Goal: Transaction & Acquisition: Obtain resource

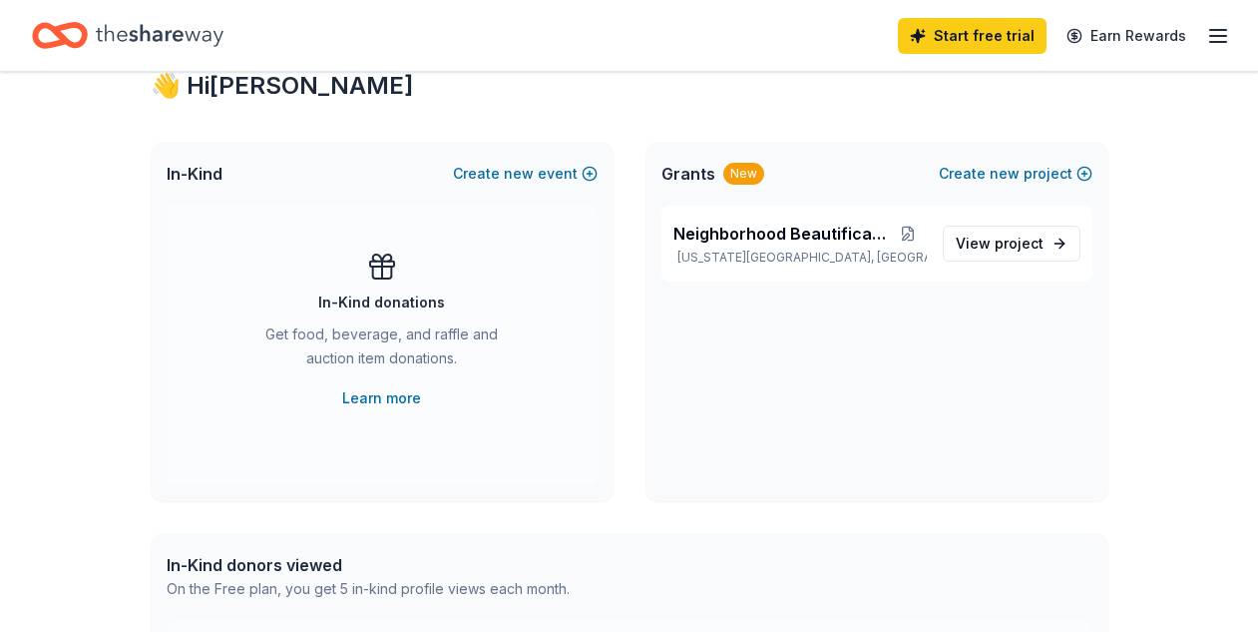
scroll to position [372, 0]
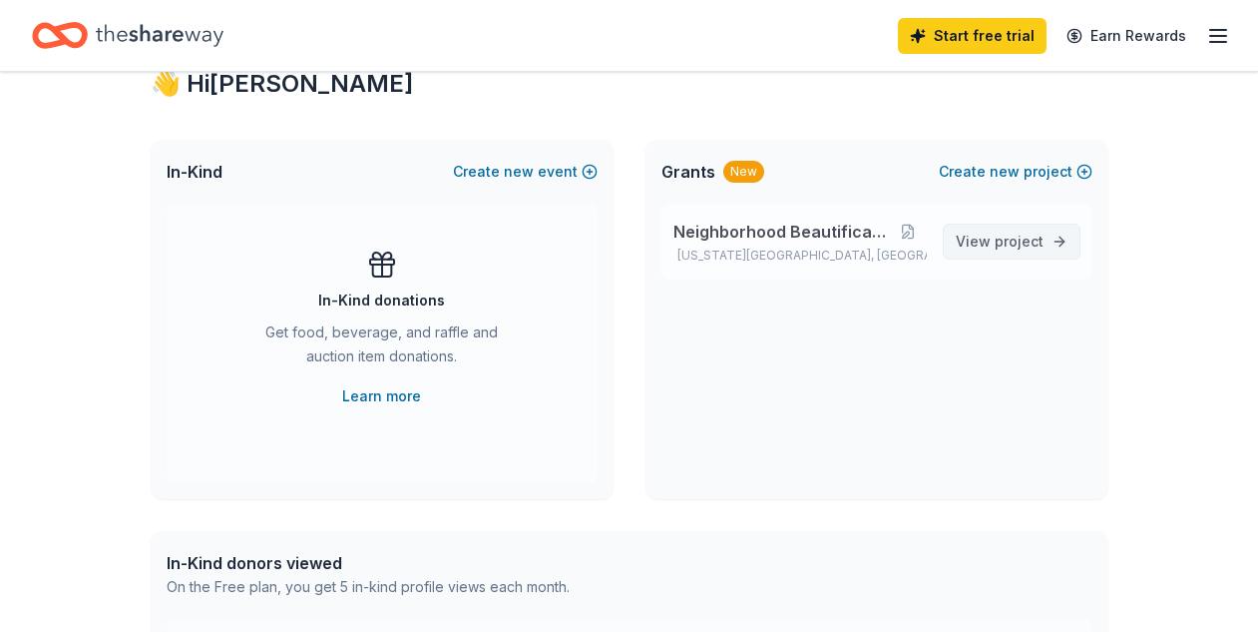
click at [1031, 246] on span "project" at bounding box center [1019, 241] width 49 height 17
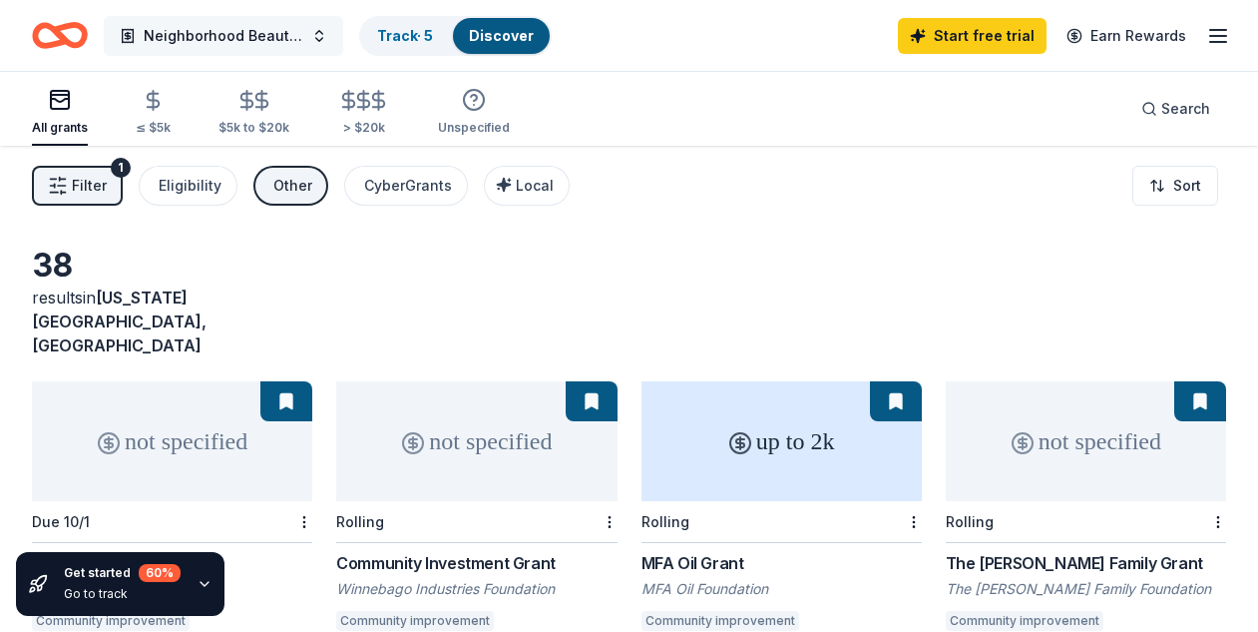
click at [321, 42] on button "Neighborhood Beautification" at bounding box center [223, 36] width 239 height 40
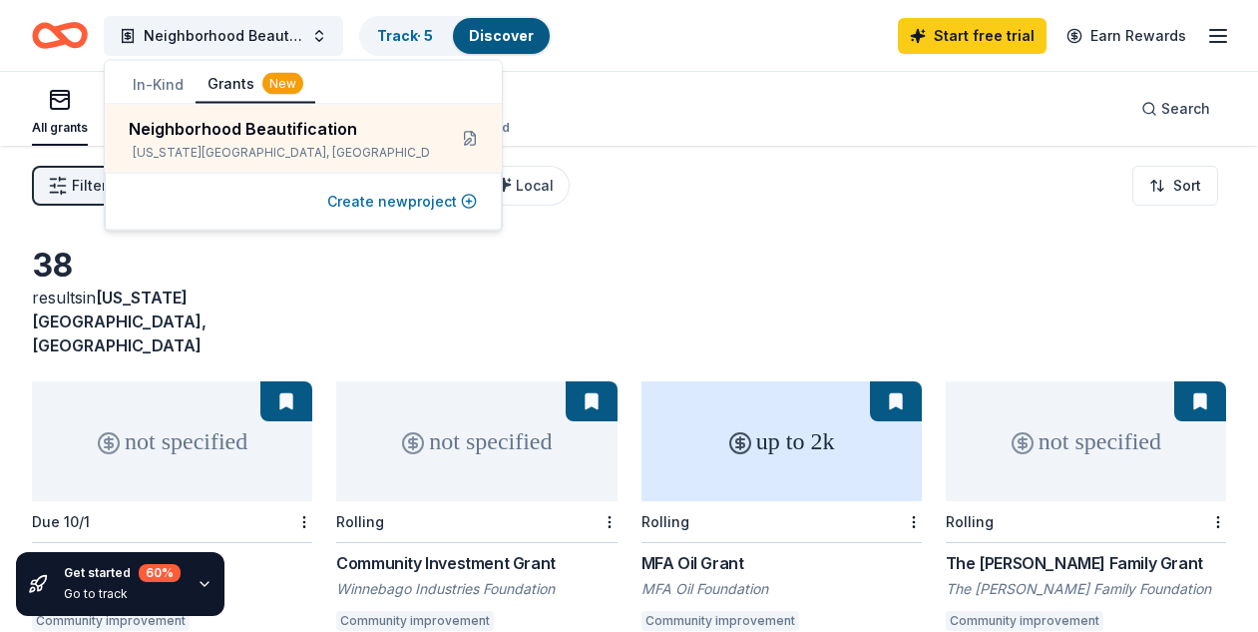
click at [402, 204] on button "Create new project" at bounding box center [402, 202] width 150 height 24
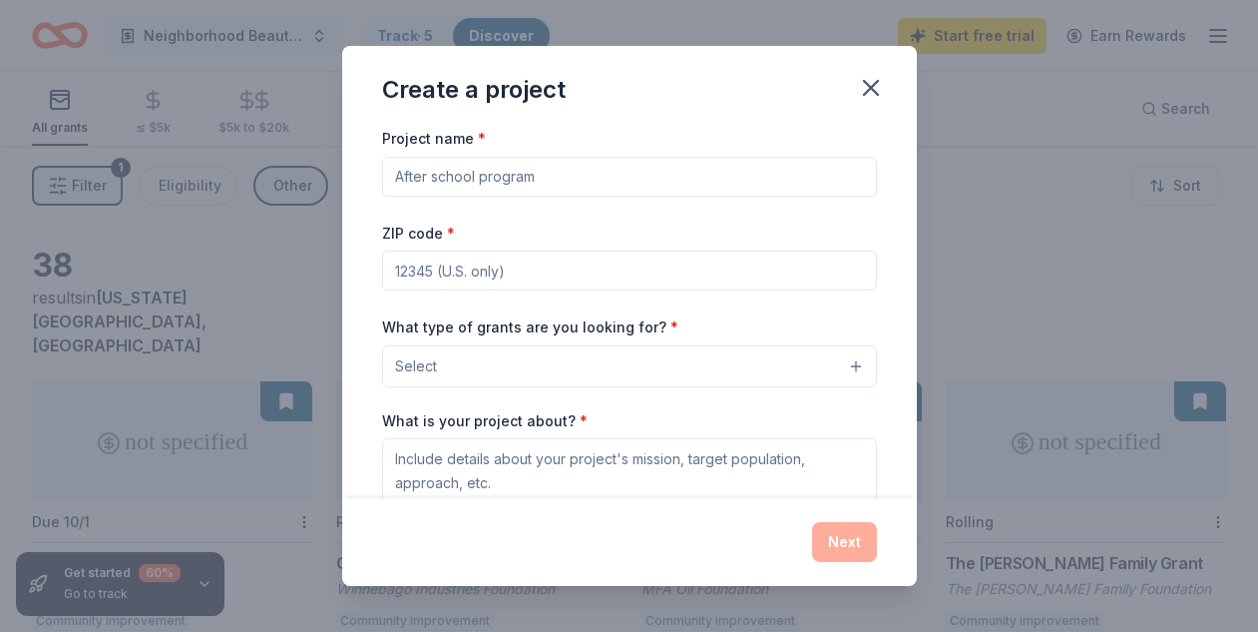
click at [549, 181] on input "Project name *" at bounding box center [629, 177] width 495 height 40
type input "neighborhood park"
click at [540, 277] on input "ZIP code *" at bounding box center [629, 270] width 495 height 40
type input "64130"
click at [521, 361] on button "Select" at bounding box center [629, 366] width 495 height 42
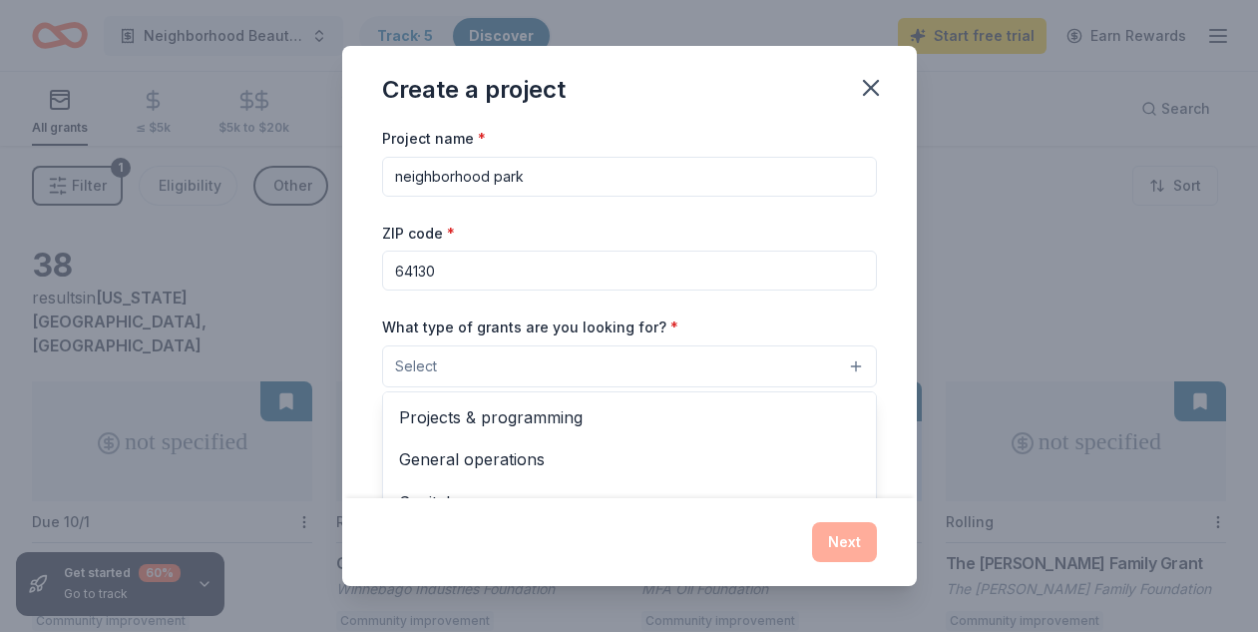
click at [433, 366] on span "Select" at bounding box center [416, 366] width 42 height 24
click at [853, 365] on button "Select" at bounding box center [629, 366] width 495 height 42
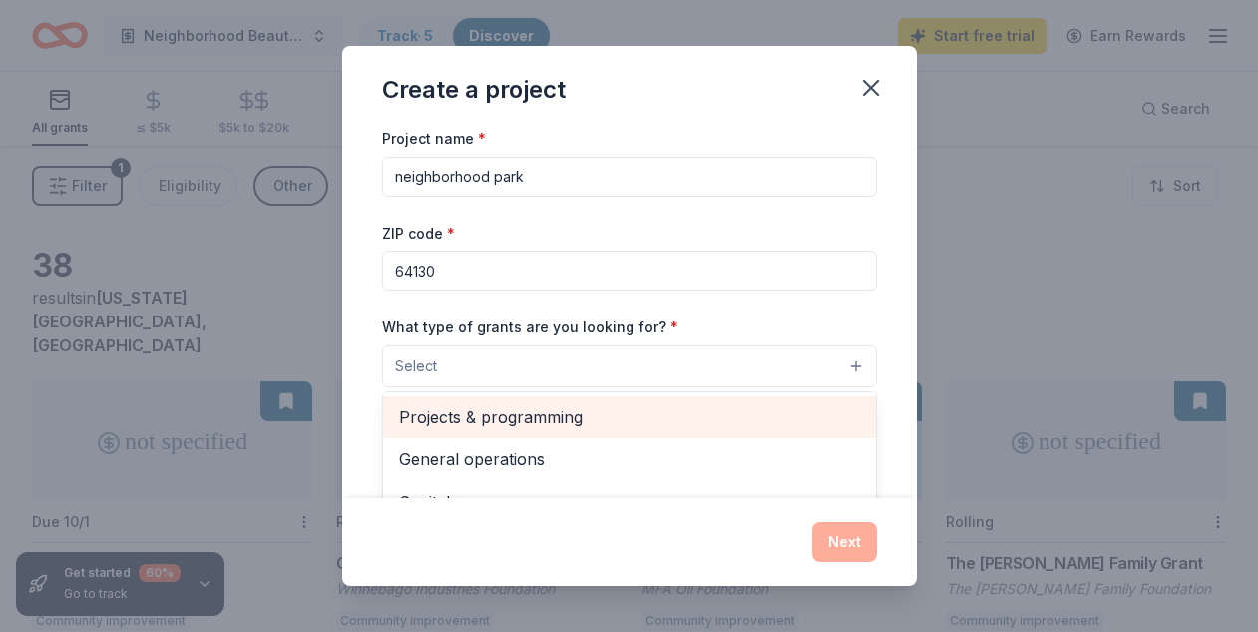
drag, startPoint x: 854, startPoint y: 402, endPoint x: 854, endPoint y: 420, distance: 18.0
click at [855, 422] on div "Projects & programming" at bounding box center [629, 417] width 493 height 42
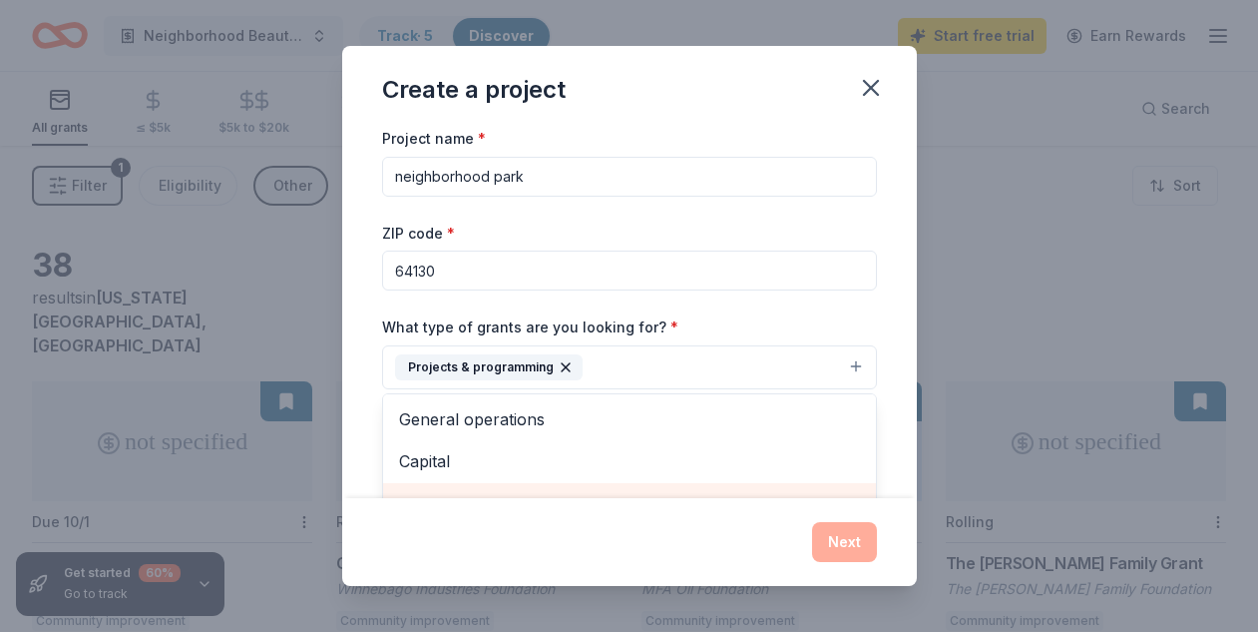
scroll to position [24, 0]
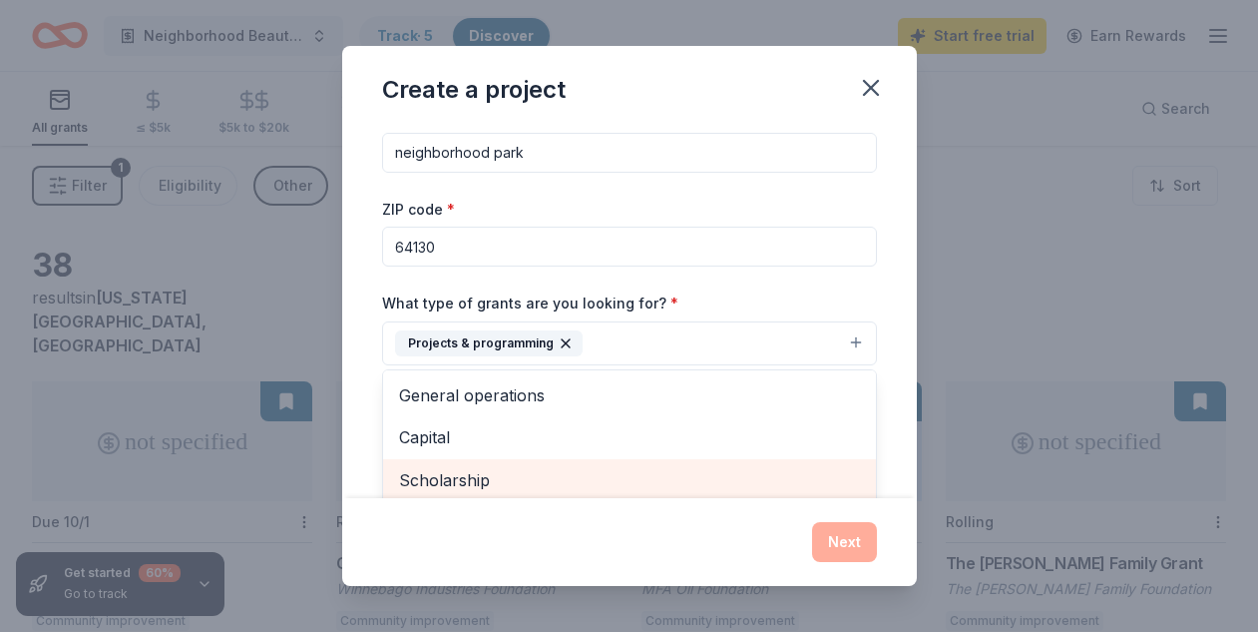
click at [869, 481] on div "Scholarship" at bounding box center [629, 480] width 493 height 42
click at [870, 482] on div "Research" at bounding box center [629, 480] width 493 height 42
click at [870, 482] on div "Education" at bounding box center [629, 480] width 493 height 42
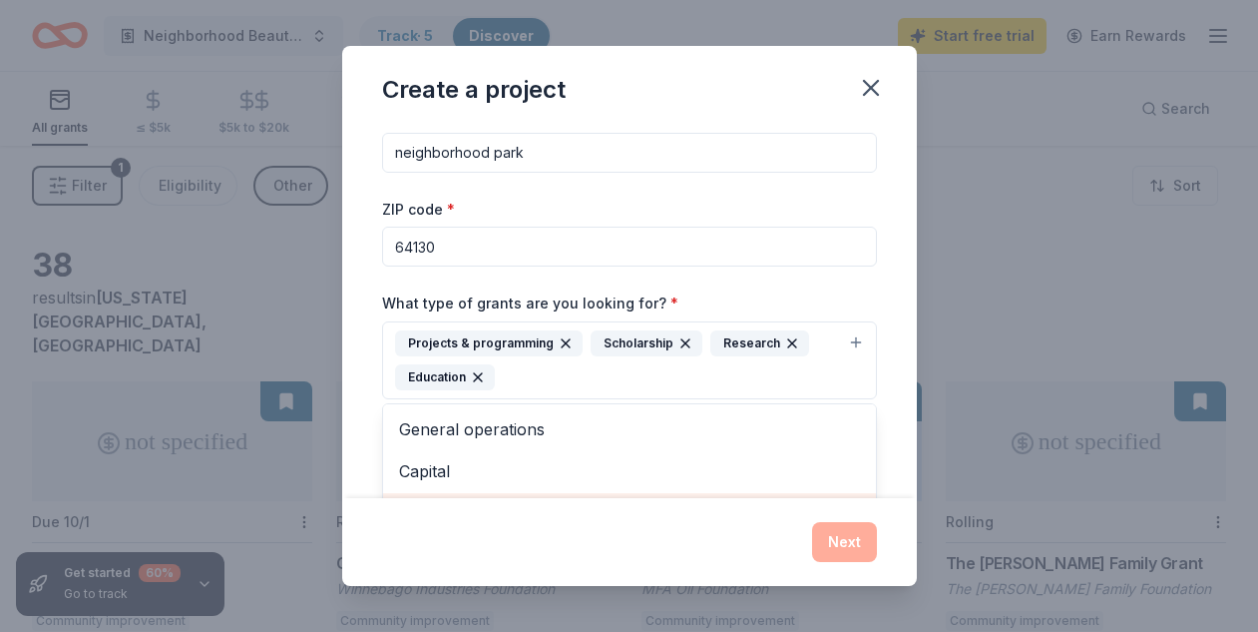
scroll to position [58, 0]
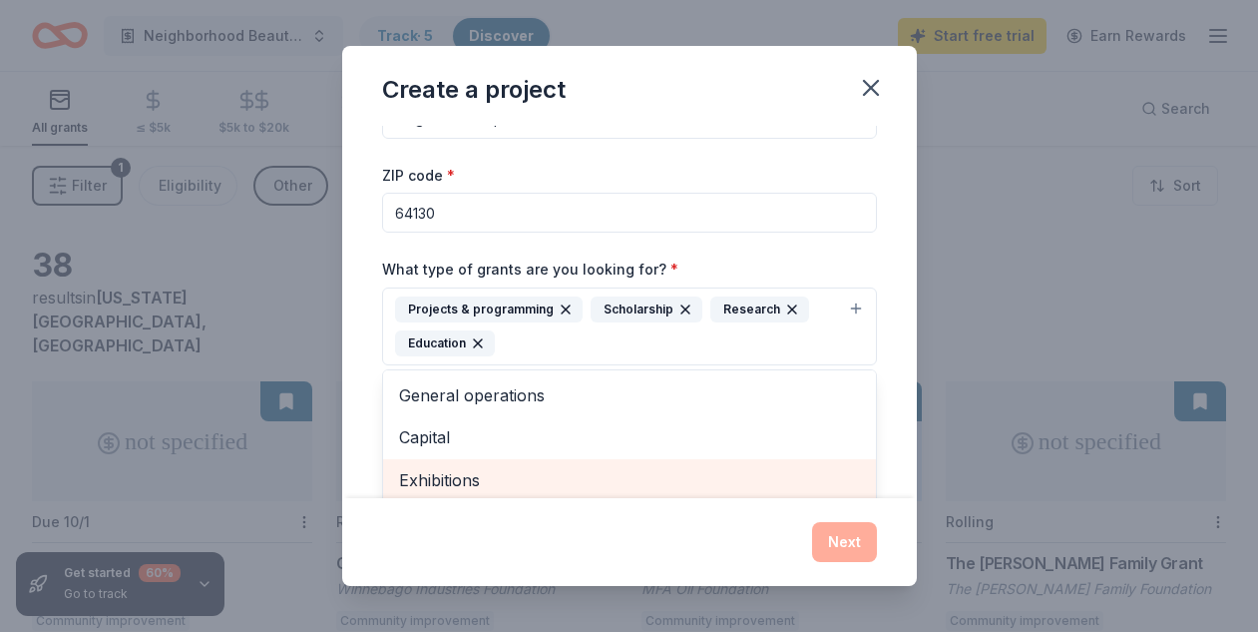
click at [870, 482] on div "Exhibitions" at bounding box center [629, 480] width 493 height 42
click at [870, 482] on div "Conference" at bounding box center [629, 480] width 493 height 42
click at [870, 482] on div "Training and capacity building" at bounding box center [629, 480] width 493 height 42
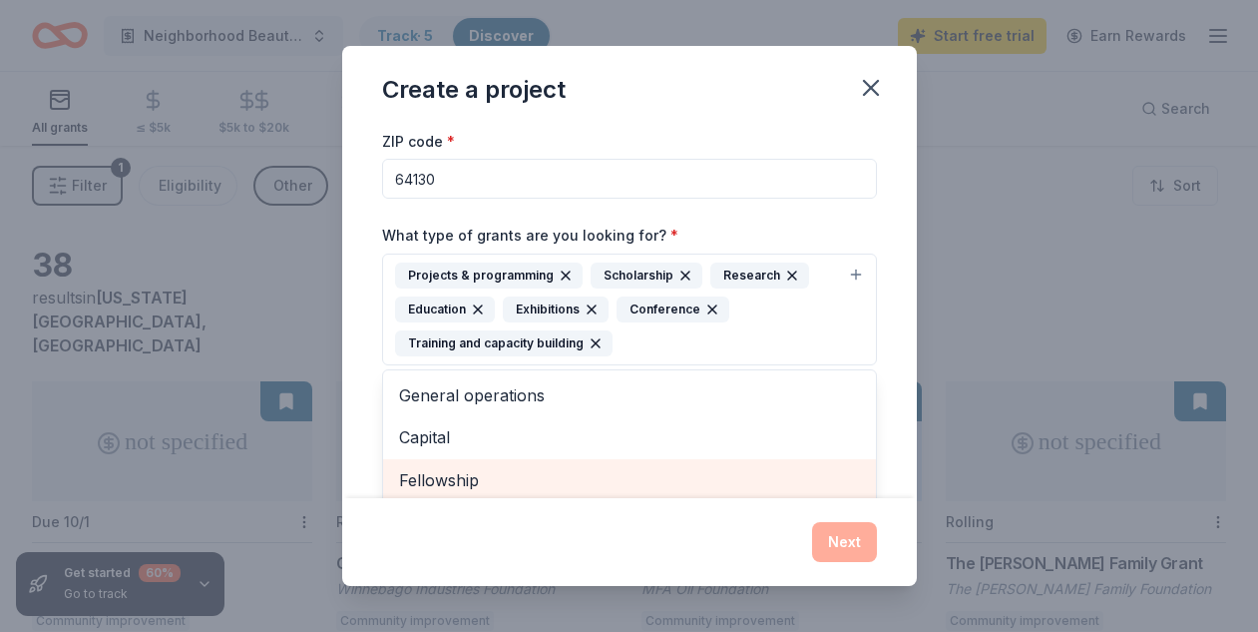
click at [870, 482] on div "Fellowship" at bounding box center [629, 480] width 493 height 42
click at [870, 482] on div "Other" at bounding box center [629, 480] width 493 height 42
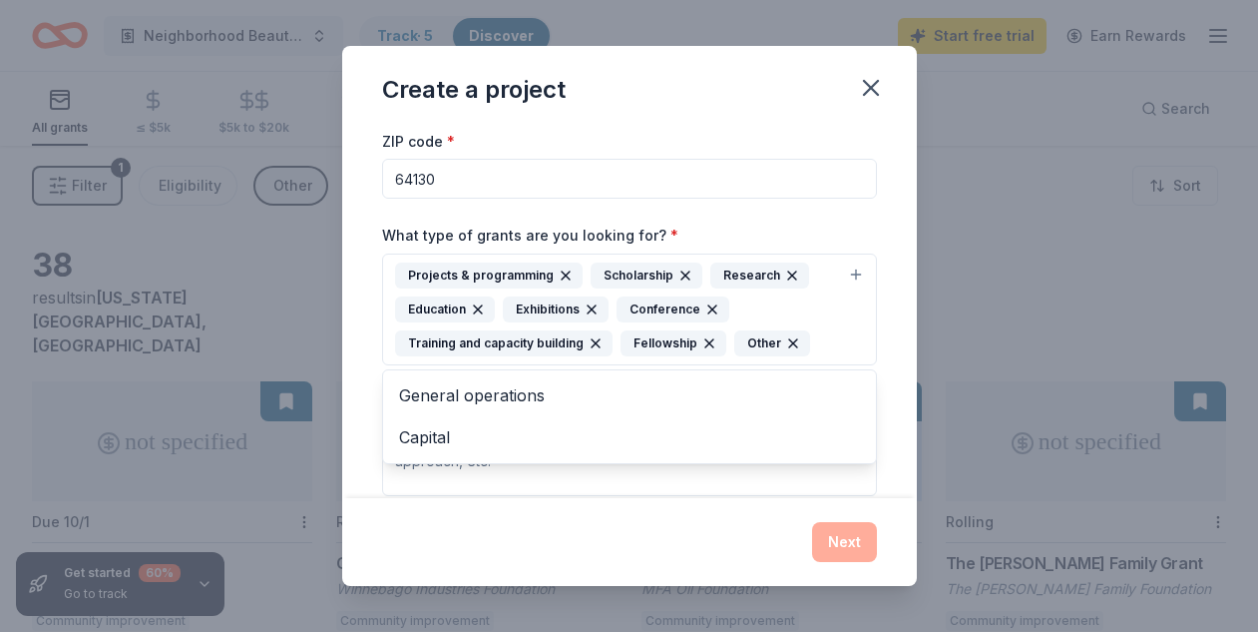
click at [761, 340] on div "Other" at bounding box center [772, 343] width 76 height 26
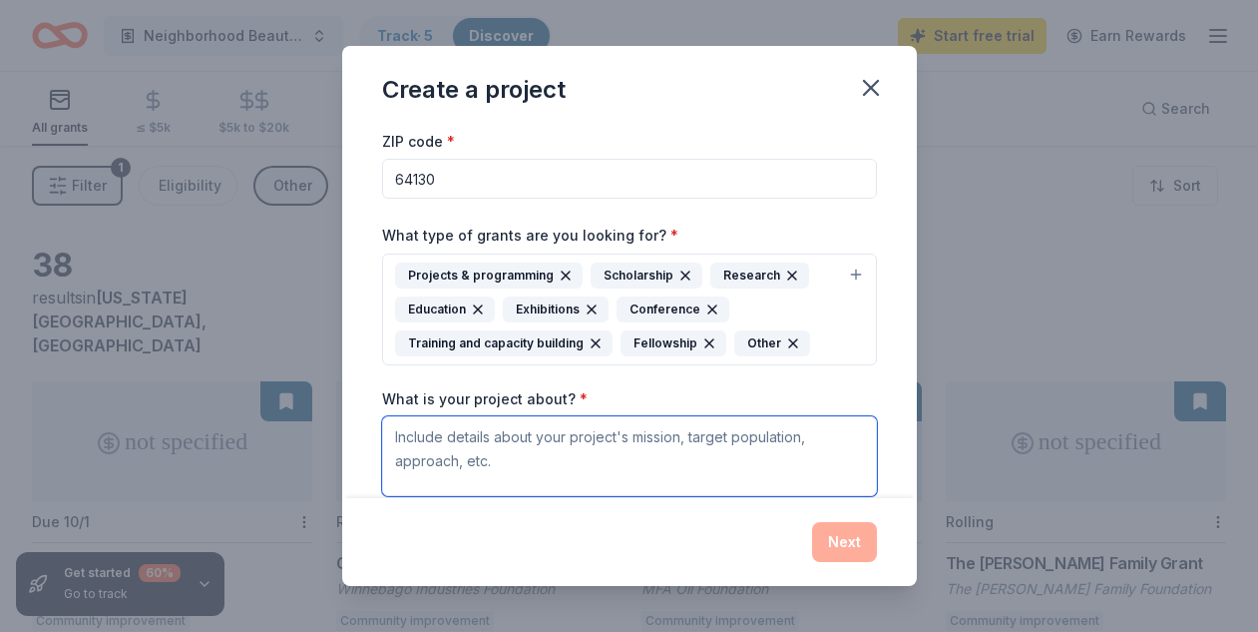
click at [812, 442] on textarea "What is your project about? *" at bounding box center [629, 456] width 495 height 80
click at [716, 438] on textarea "Parks and Recreation to create safe environment outdoor space for all ages to e…" at bounding box center [629, 456] width 495 height 80
type textarea "Parks and Recreation to create safe environmental outdoor space for all ages to…"
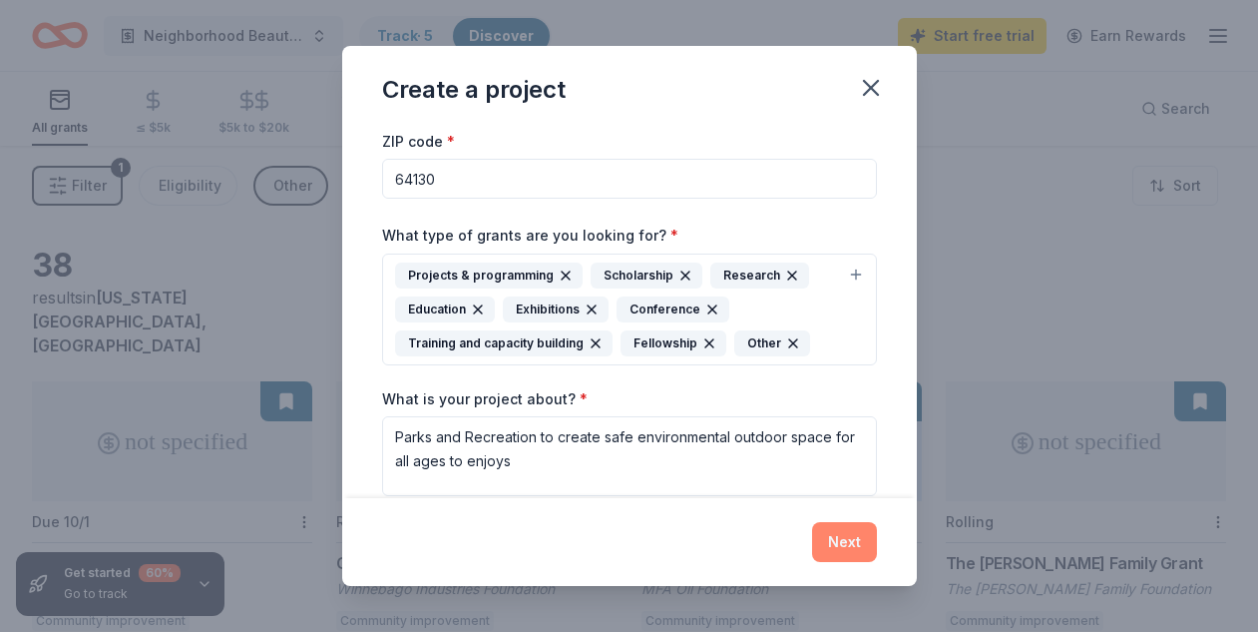
click at [844, 549] on button "Next" at bounding box center [844, 542] width 65 height 40
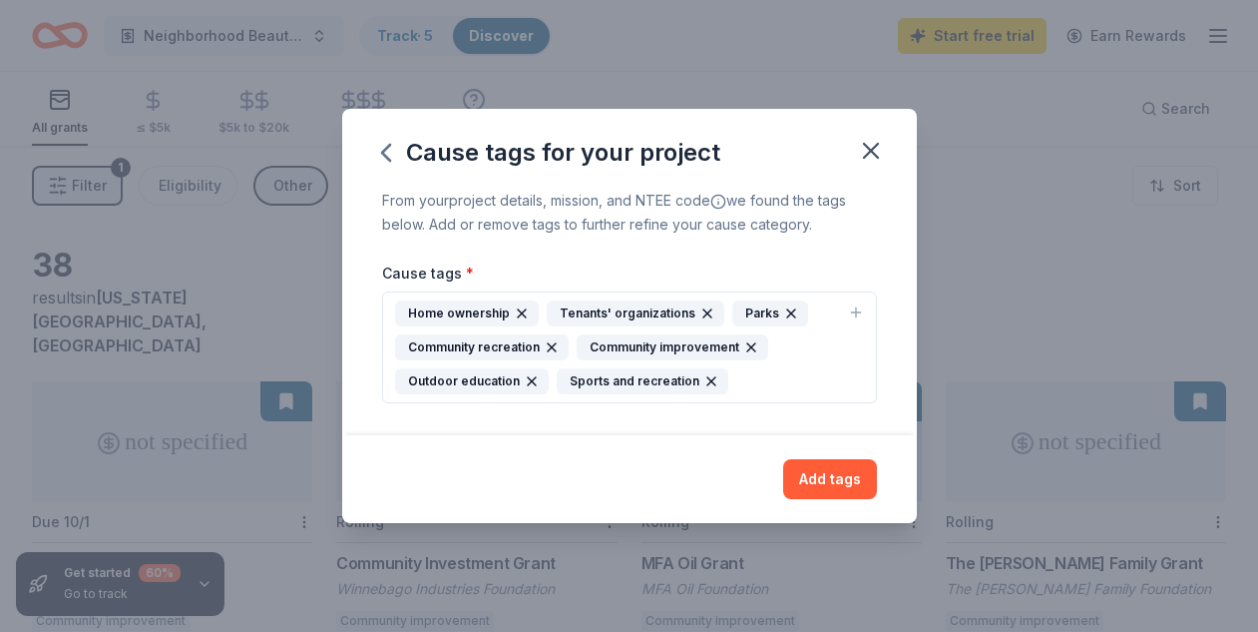
click at [753, 312] on div "Parks" at bounding box center [770, 313] width 76 height 26
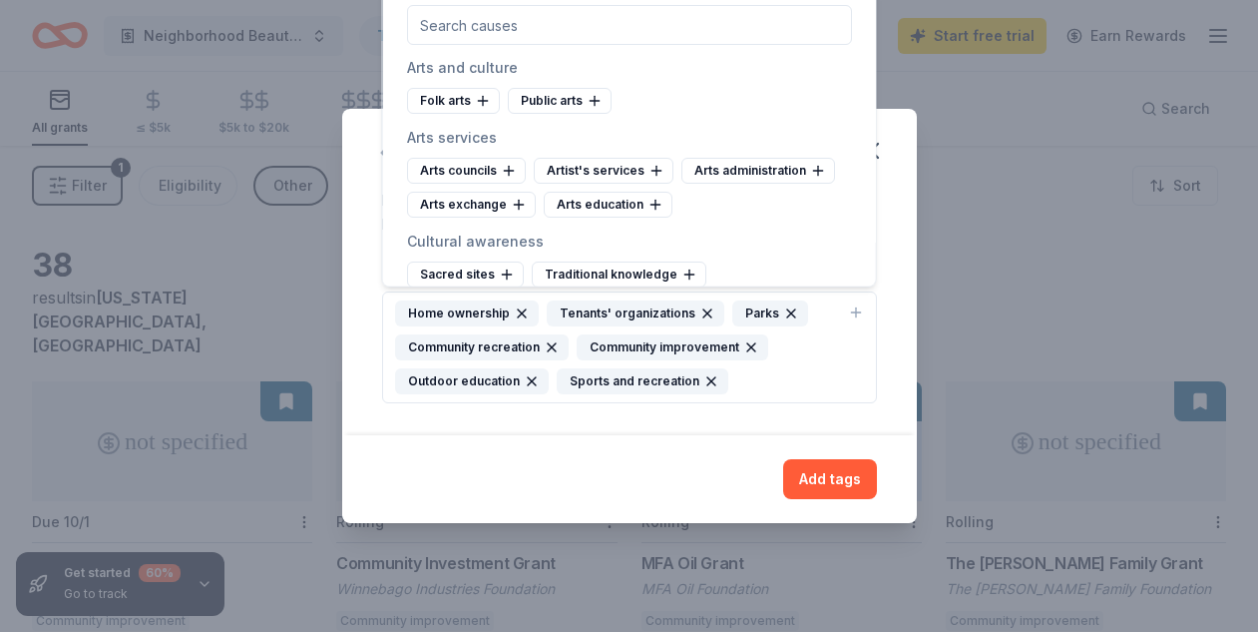
click at [490, 347] on div "Community recreation" at bounding box center [482, 347] width 174 height 26
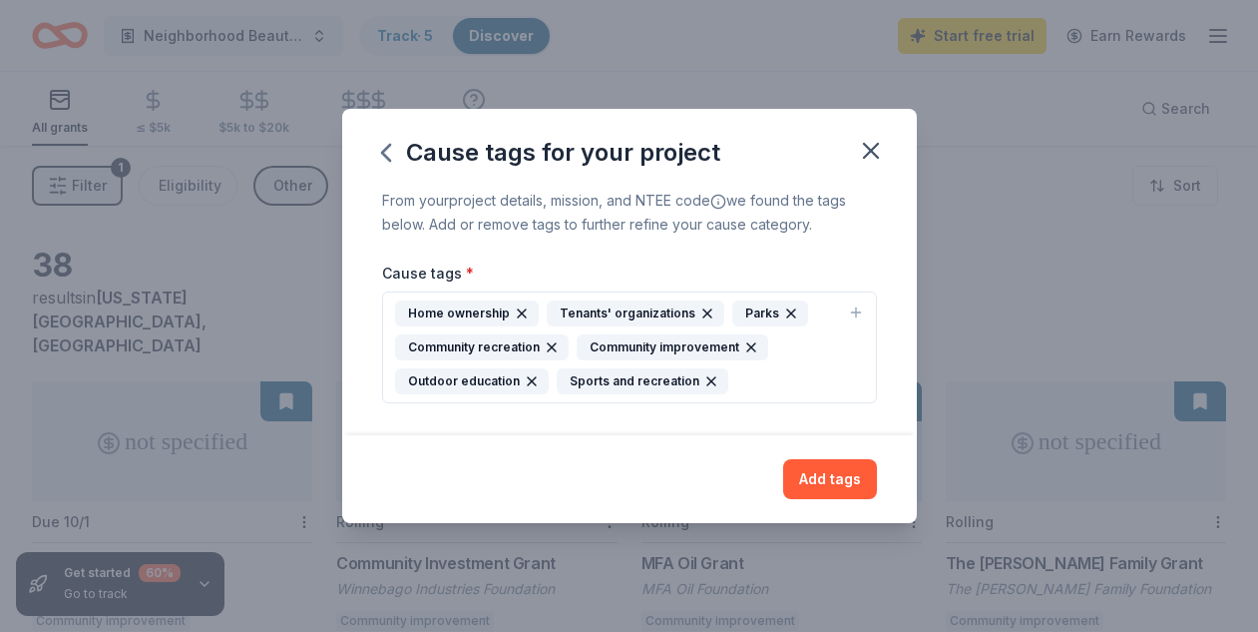
click at [491, 346] on div "Community recreation" at bounding box center [482, 347] width 174 height 26
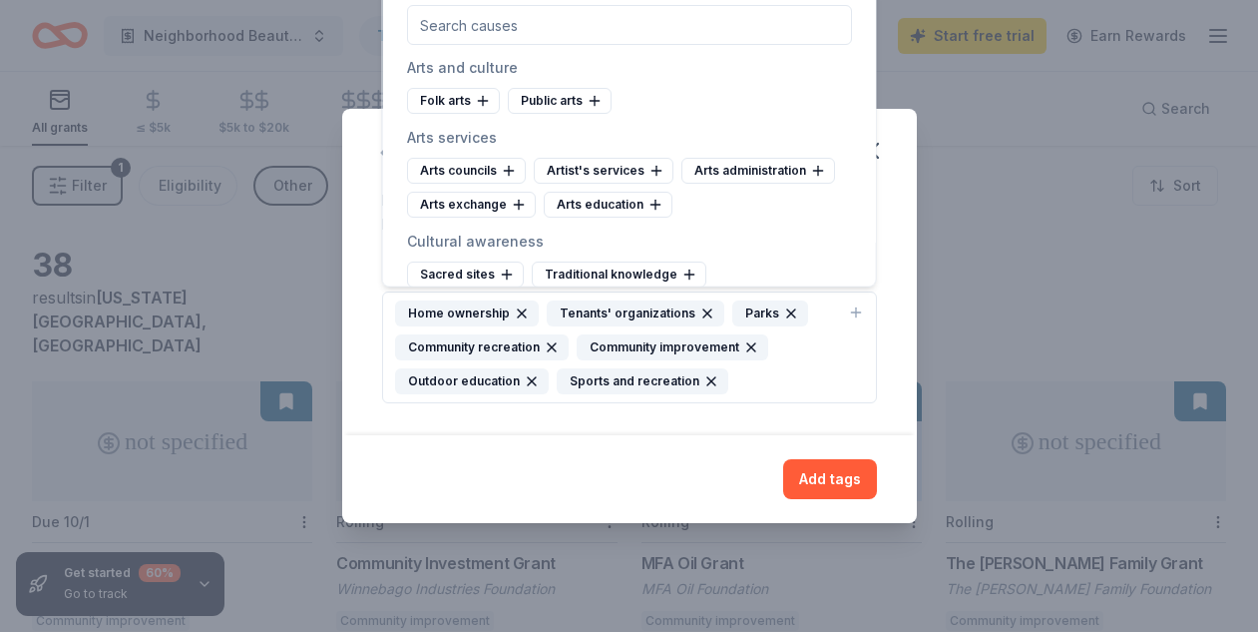
drag, startPoint x: 871, startPoint y: 1, endPoint x: 863, endPoint y: 45, distance: 44.6
click at [864, 50] on div at bounding box center [629, 25] width 493 height 72
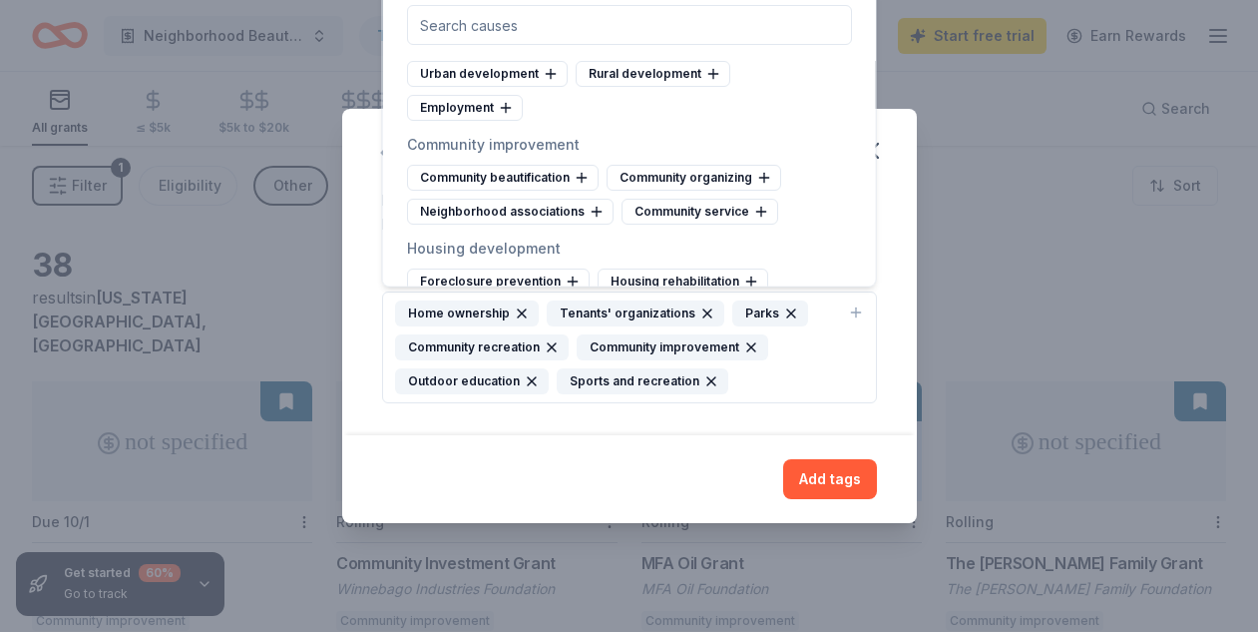
scroll to position [8044, 0]
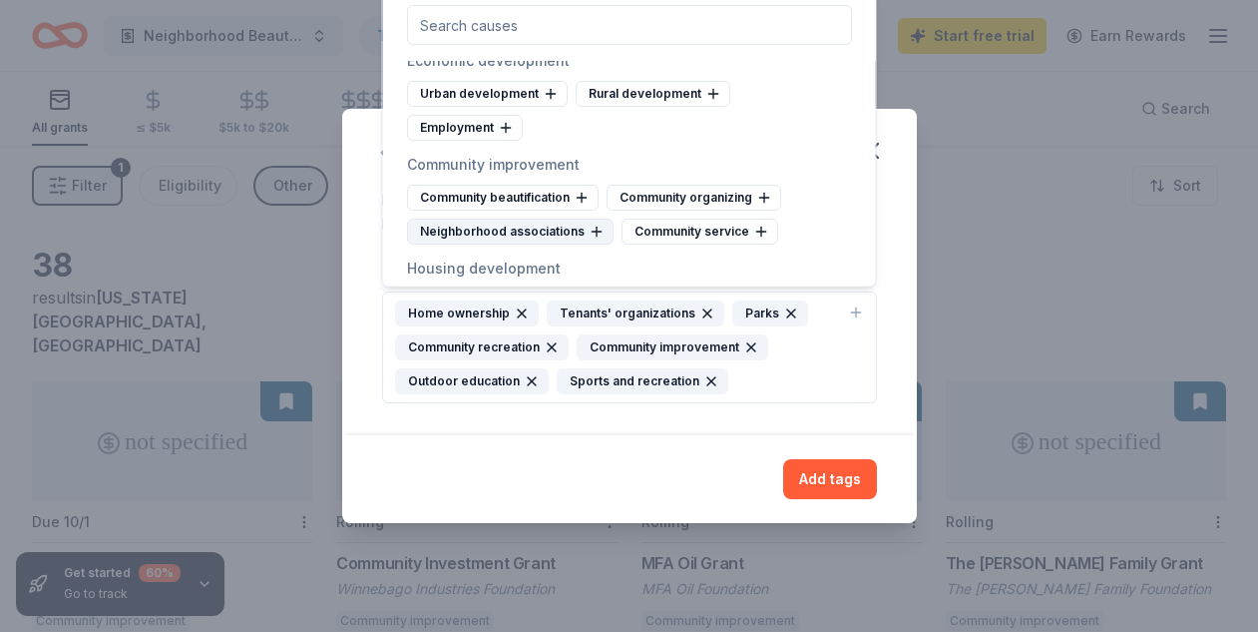
click at [548, 220] on div "Neighborhood associations" at bounding box center [510, 233] width 207 height 26
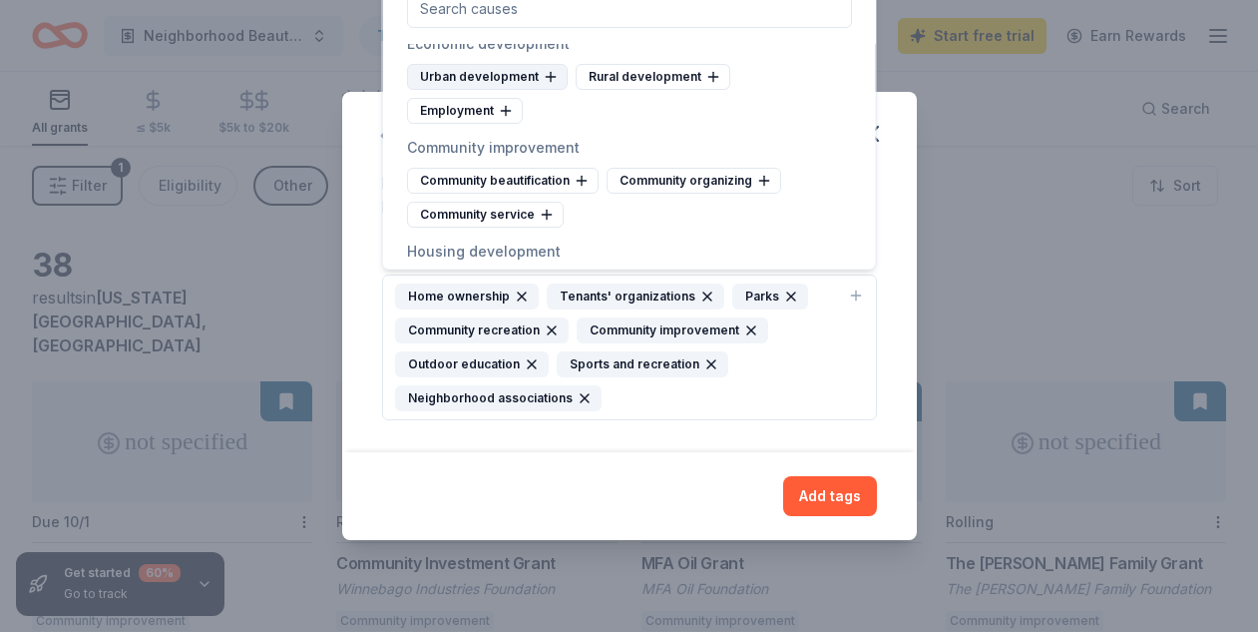
click at [523, 75] on div "Urban development" at bounding box center [487, 78] width 161 height 26
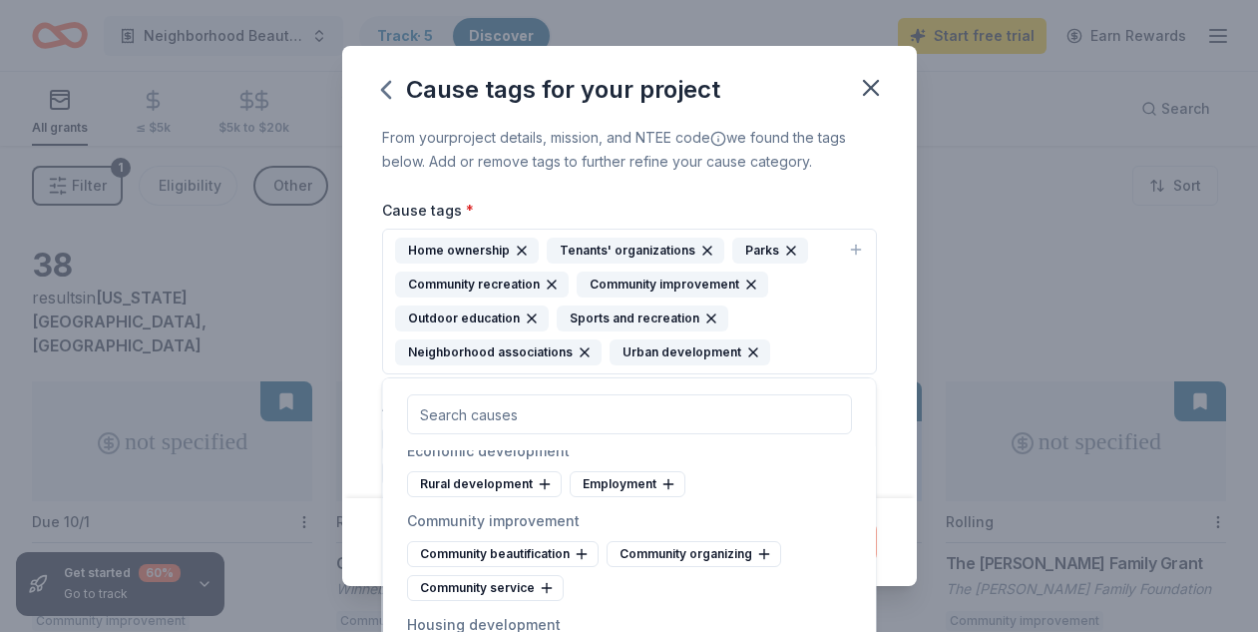
click at [753, 251] on div "Parks" at bounding box center [770, 250] width 76 height 26
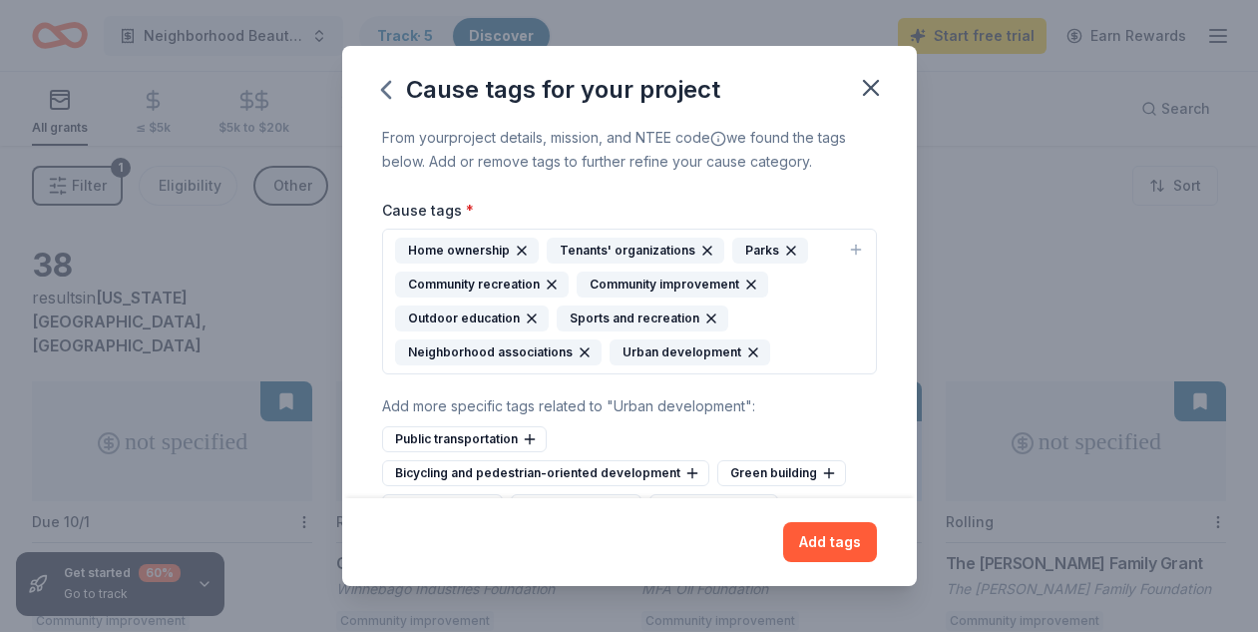
click at [753, 249] on div "Parks" at bounding box center [770, 250] width 76 height 26
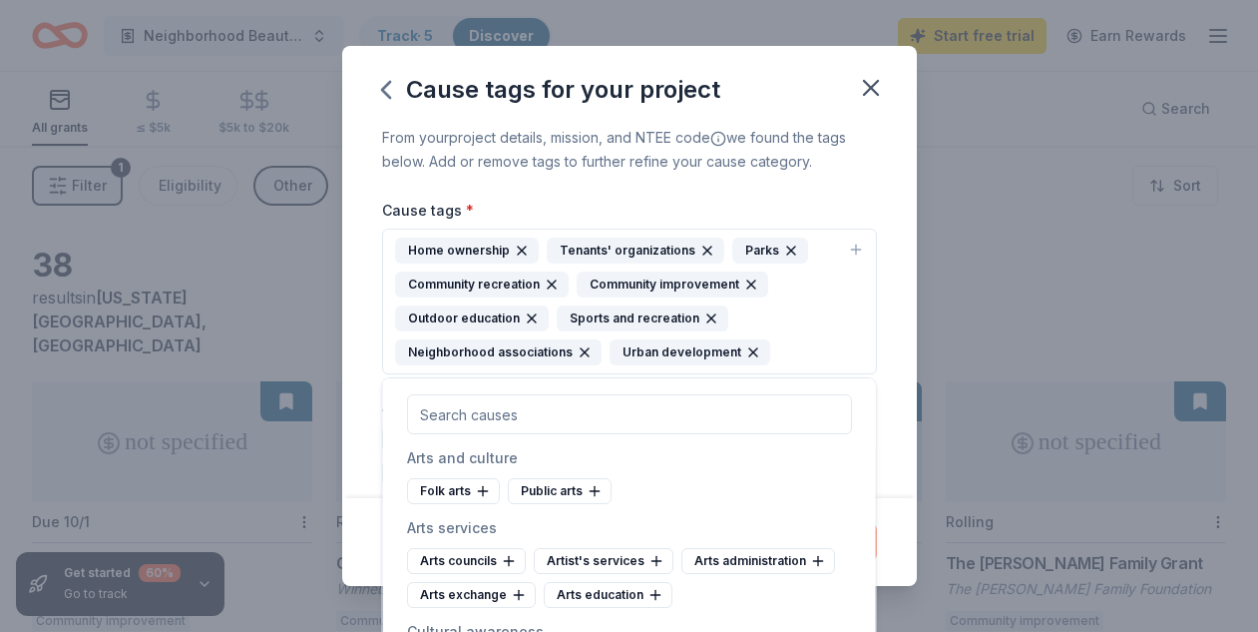
click at [740, 502] on div "Folk arts Public arts" at bounding box center [629, 491] width 445 height 26
drag, startPoint x: 869, startPoint y: 390, endPoint x: 868, endPoint y: 405, distance: 15.0
click at [868, 405] on div at bounding box center [629, 414] width 493 height 72
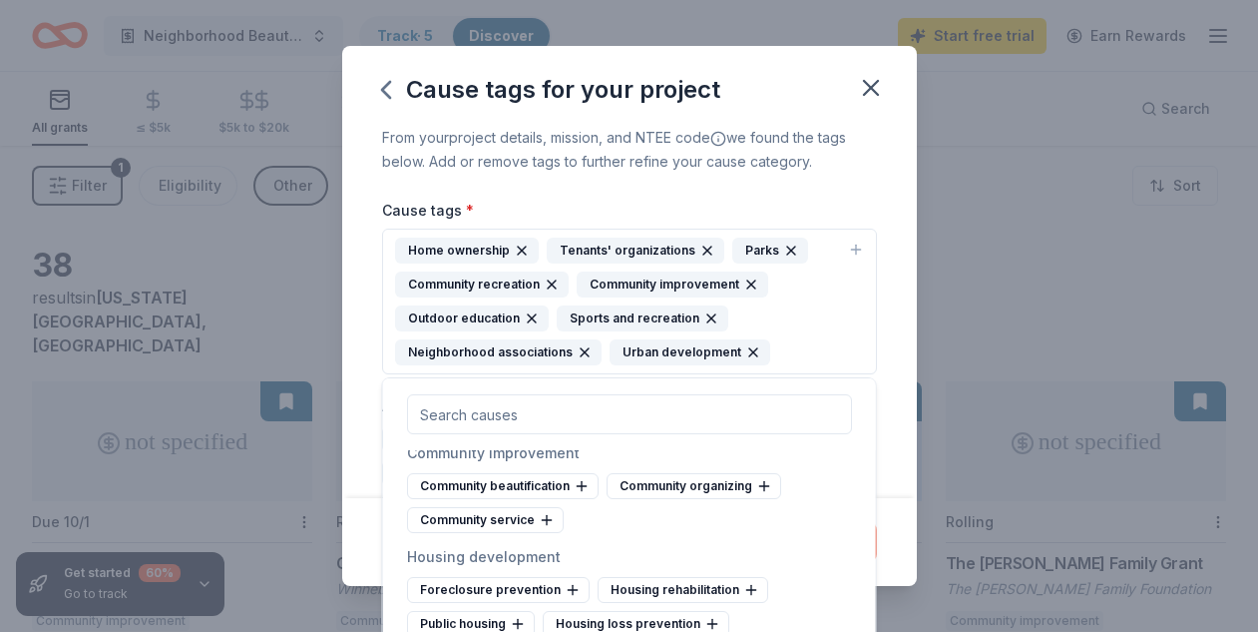
scroll to position [8109, 0]
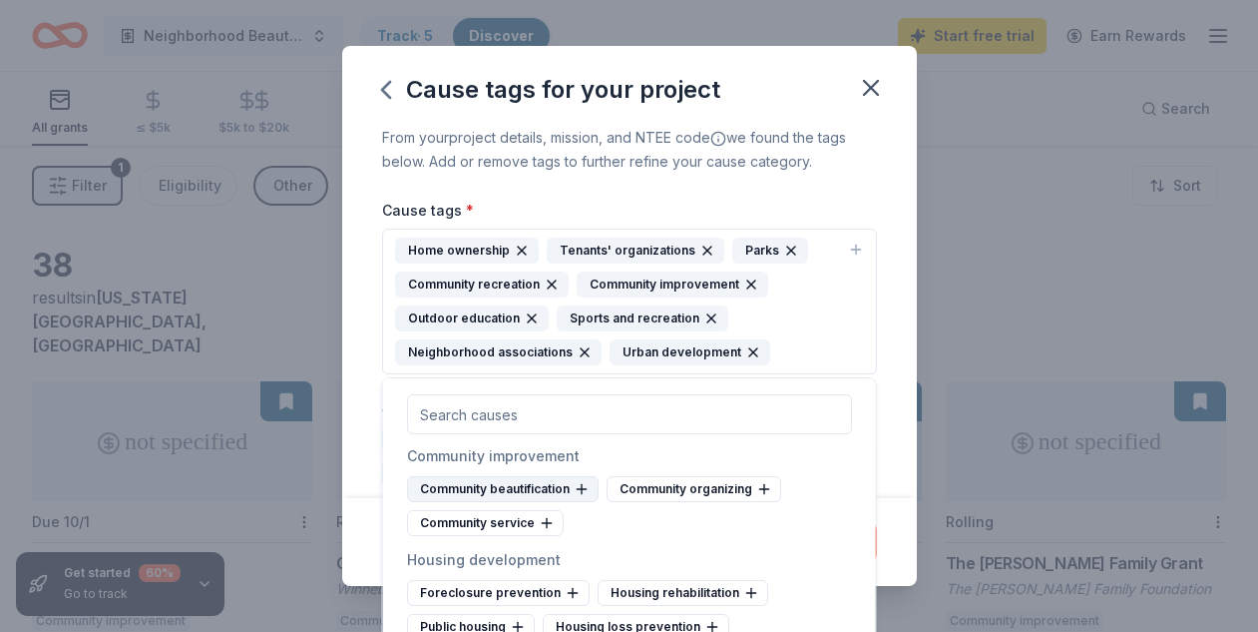
click at [551, 494] on div "Community beautification" at bounding box center [503, 489] width 192 height 26
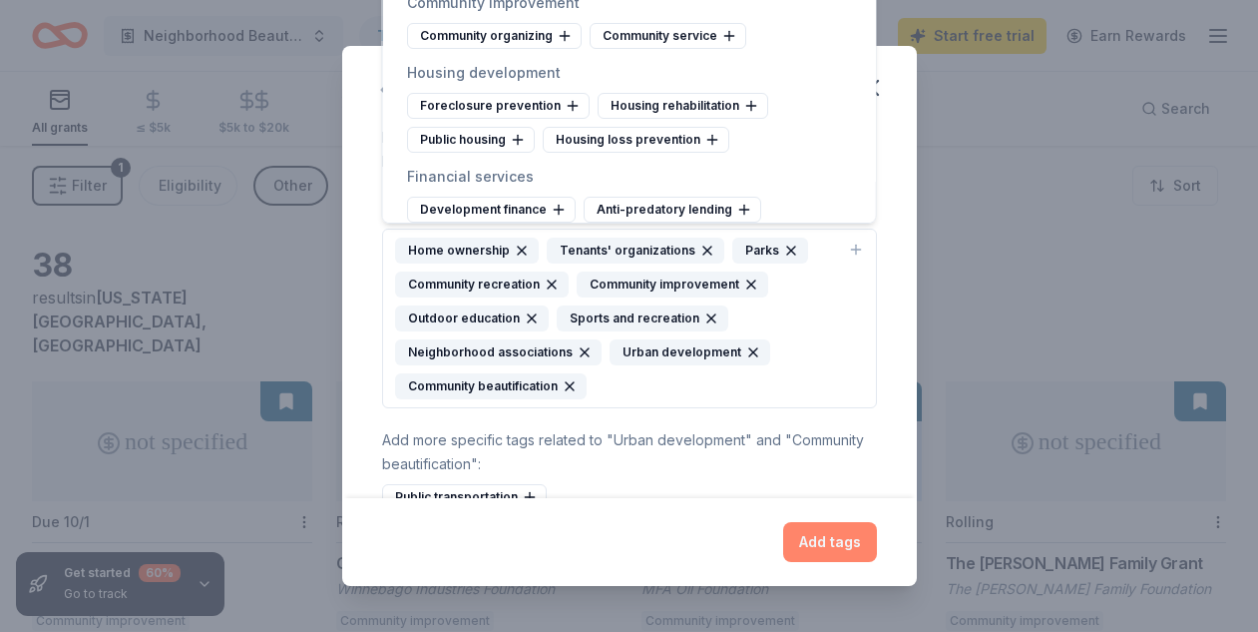
click at [834, 548] on button "Add tags" at bounding box center [830, 542] width 94 height 40
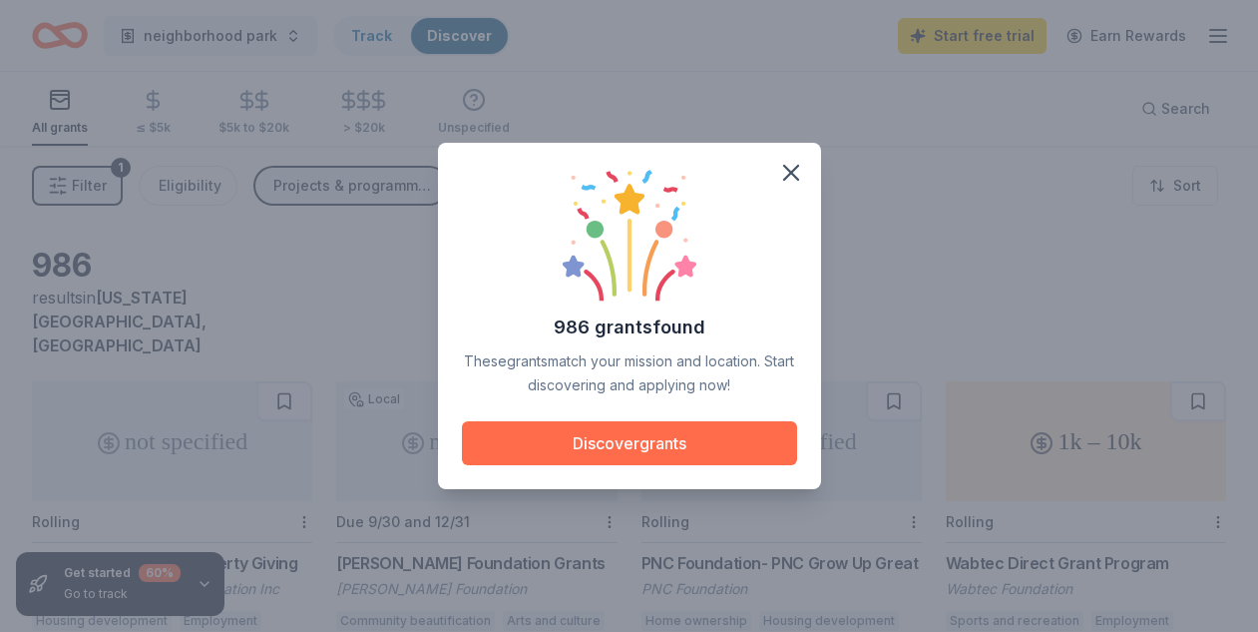
click at [656, 441] on button "Discover grants" at bounding box center [629, 443] width 335 height 44
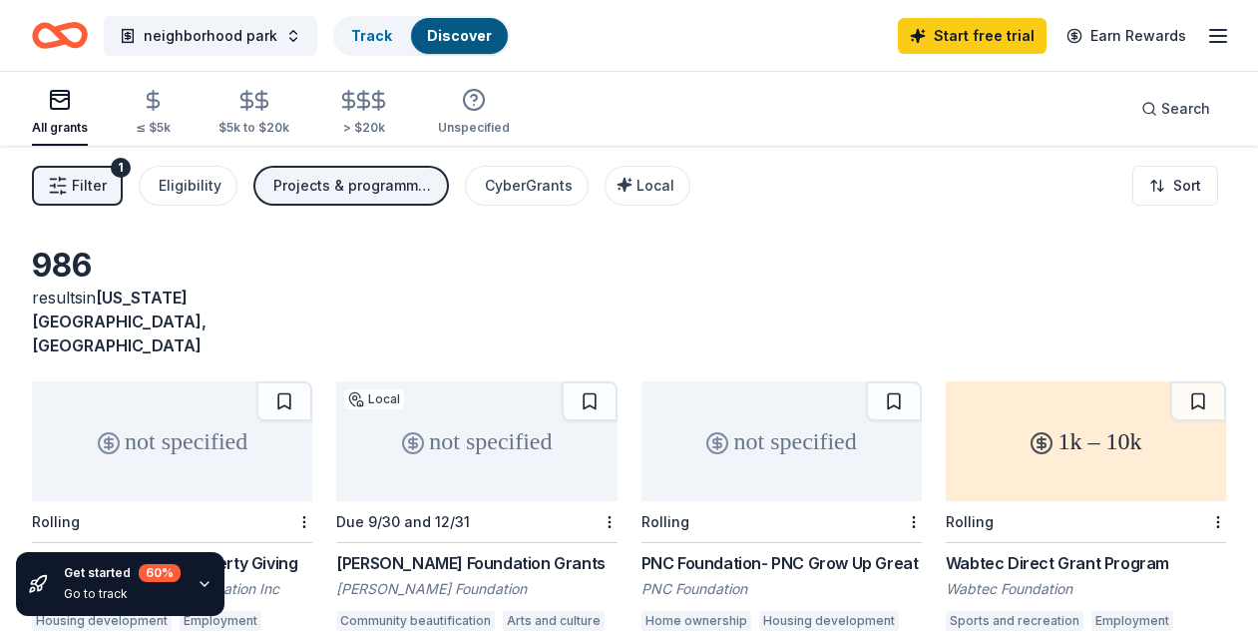
click at [796, 253] on div "986 results in [US_STATE][GEOGRAPHIC_DATA], [GEOGRAPHIC_DATA]" at bounding box center [629, 301] width 1194 height 112
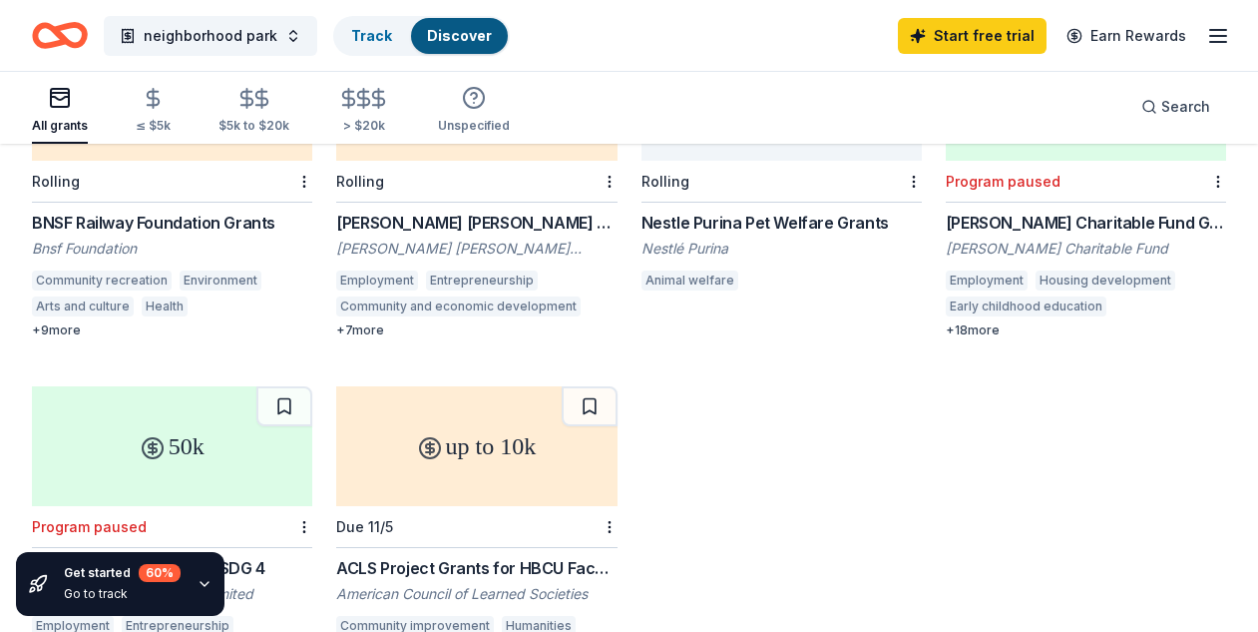
scroll to position [701, 0]
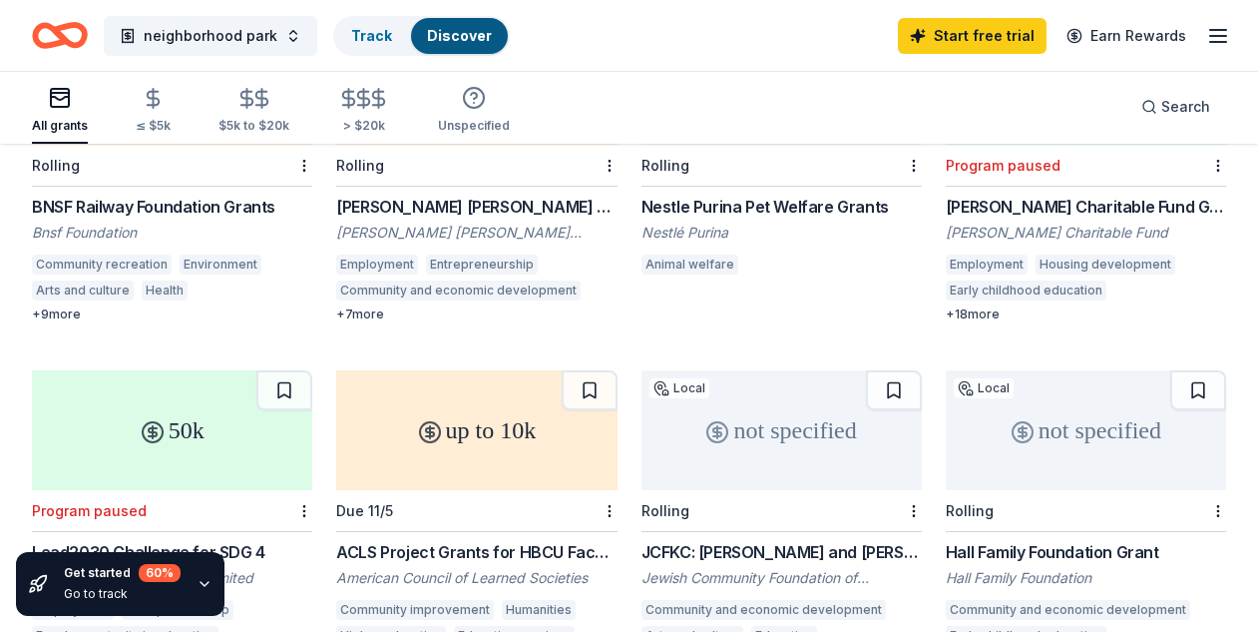
click at [996, 540] on div "Hall Family Foundation Grant" at bounding box center [1086, 552] width 280 height 24
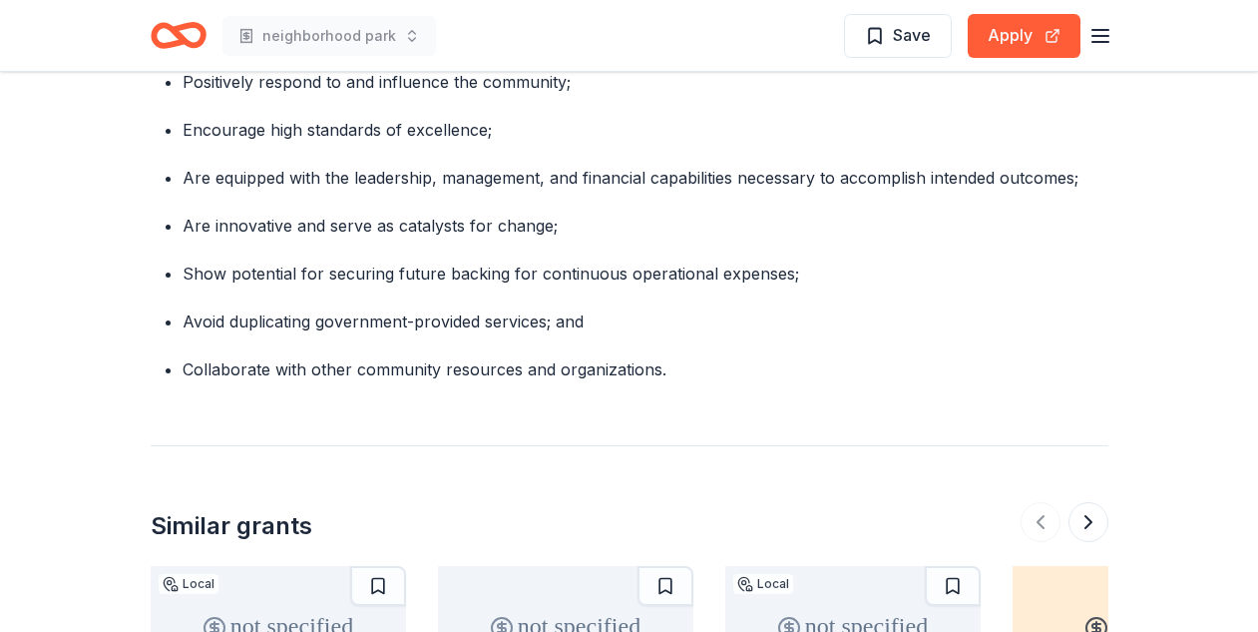
scroll to position [2880, 0]
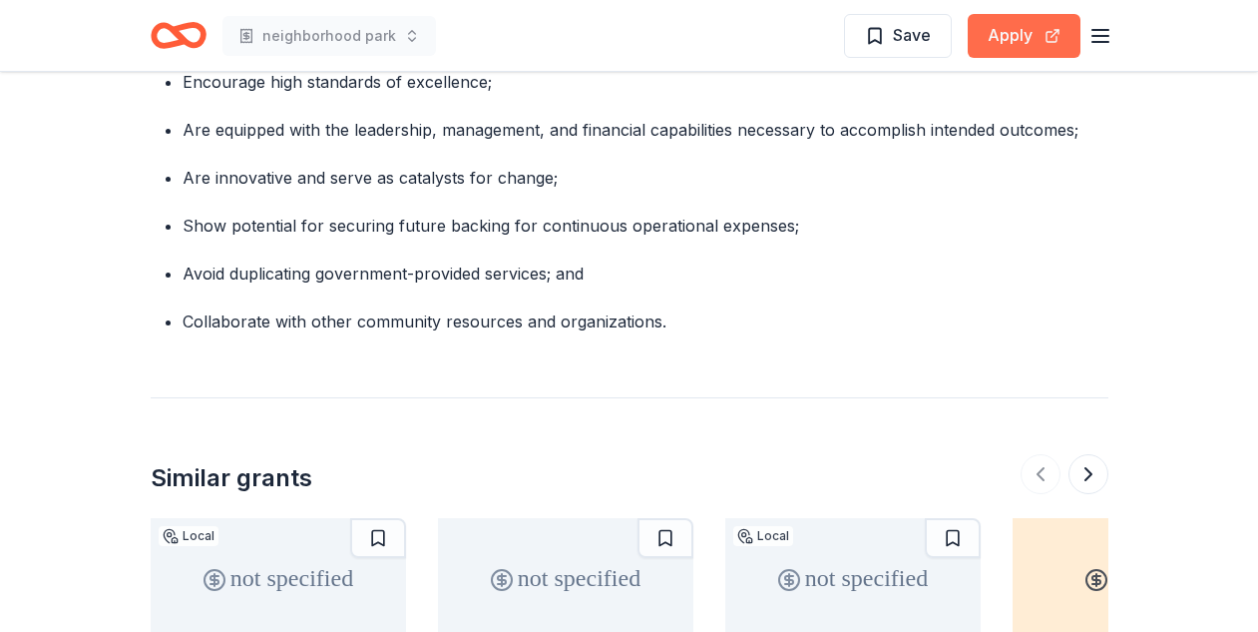
click at [1024, 40] on button "Apply" at bounding box center [1024, 36] width 113 height 44
click at [1029, 309] on p "Collaborate with other community resources and organizations." at bounding box center [646, 321] width 926 height 24
click at [1003, 38] on button "Apply" at bounding box center [1024, 36] width 113 height 44
